Goal: Check status: Check status

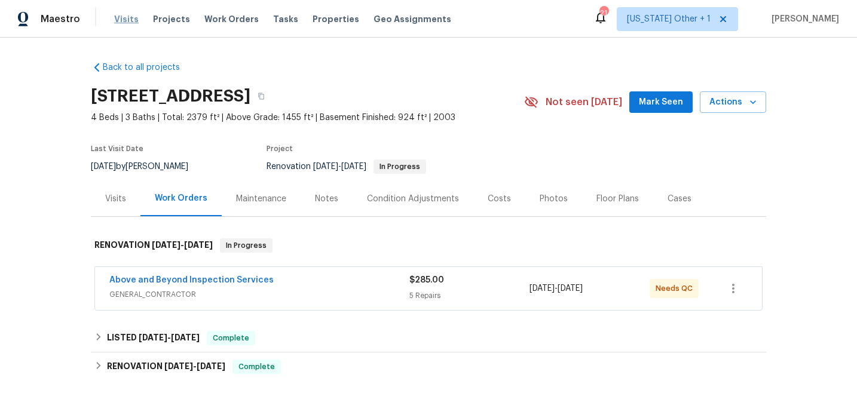
click at [122, 21] on span "Visits" at bounding box center [126, 19] width 24 height 12
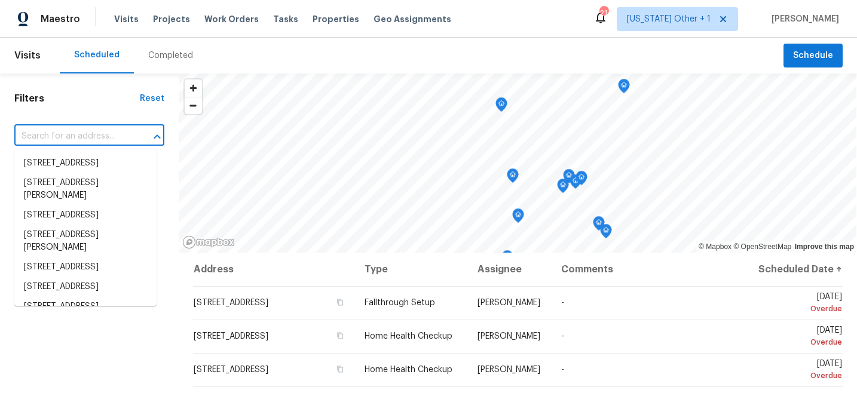
click at [86, 141] on input "text" at bounding box center [72, 136] width 116 height 19
paste input "[STREET_ADDRESS]"
type input "[STREET_ADDRESS]"
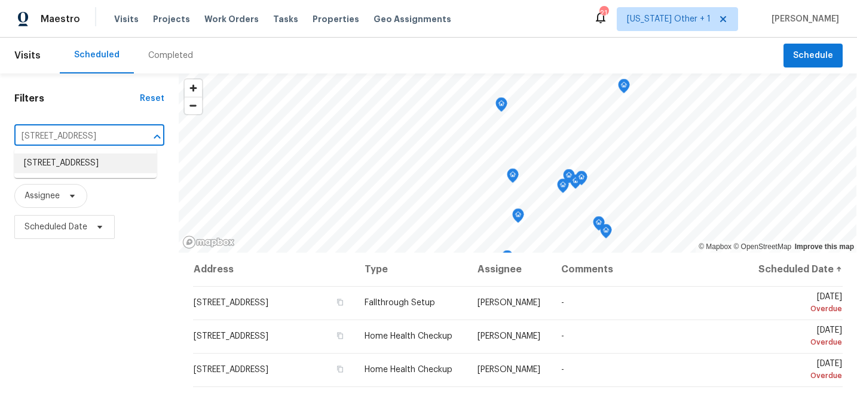
click at [90, 165] on li "[STREET_ADDRESS]" at bounding box center [85, 164] width 142 height 20
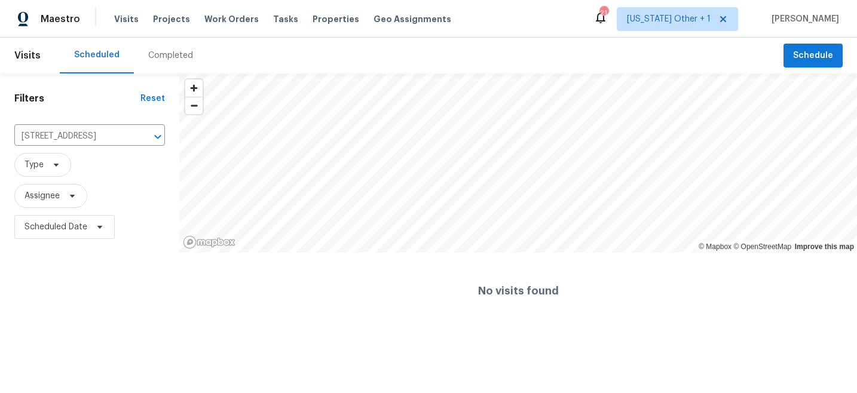
click at [177, 57] on div "Completed" at bounding box center [170, 56] width 45 height 12
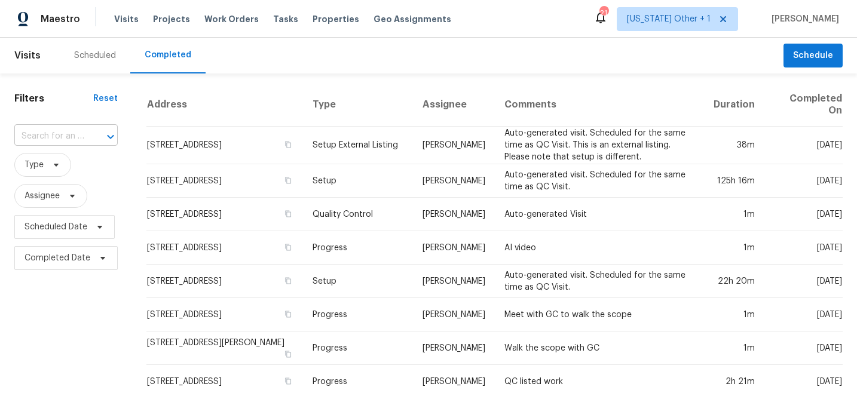
click at [73, 138] on input "text" at bounding box center [49, 136] width 70 height 19
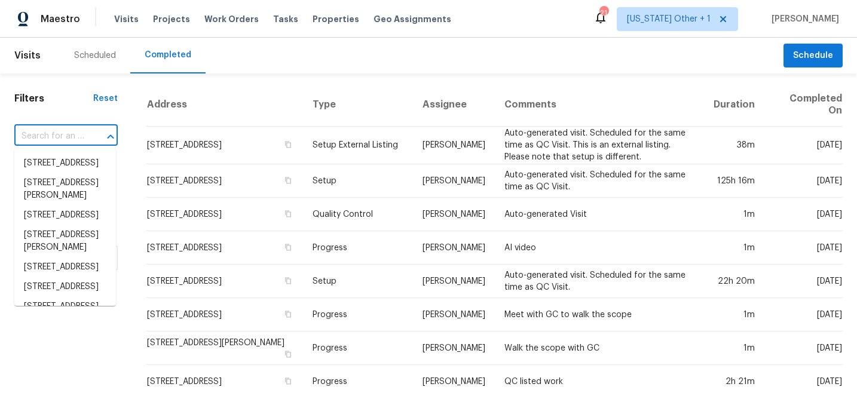
paste input "[STREET_ADDRESS]"
type input "[STREET_ADDRESS]"
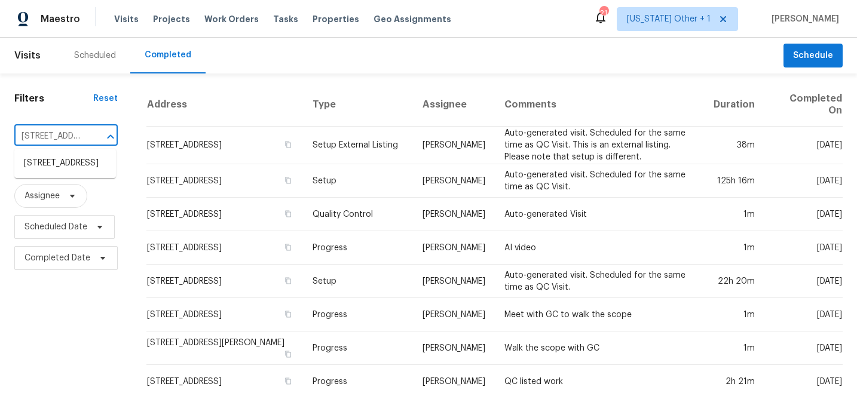
scroll to position [0, 4]
click at [62, 173] on li "[STREET_ADDRESS]" at bounding box center [65, 164] width 102 height 20
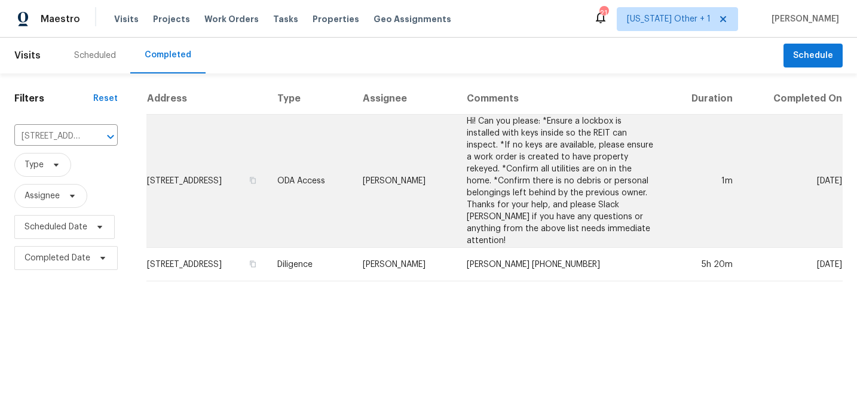
click at [219, 206] on td "[STREET_ADDRESS]" at bounding box center [206, 181] width 121 height 133
